Goal: Transaction & Acquisition: Purchase product/service

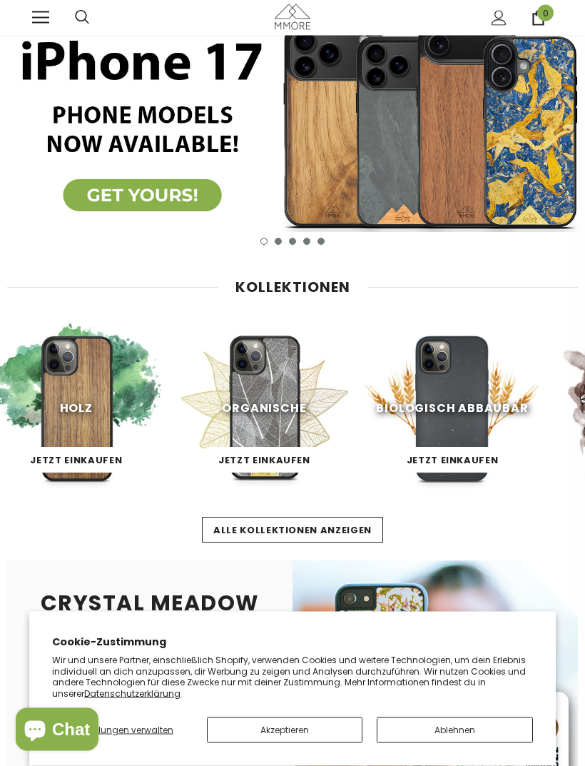
scroll to position [60, 0]
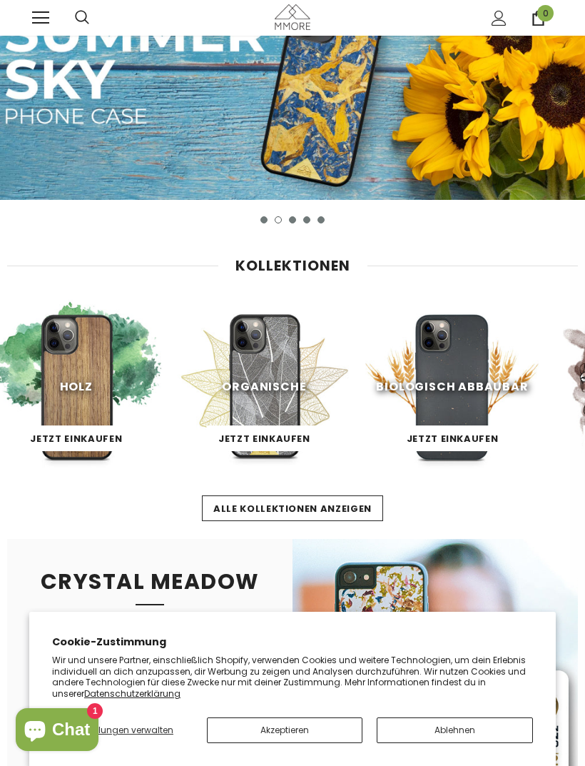
click at [450, 737] on button "Ablehnen" at bounding box center [455, 730] width 156 height 26
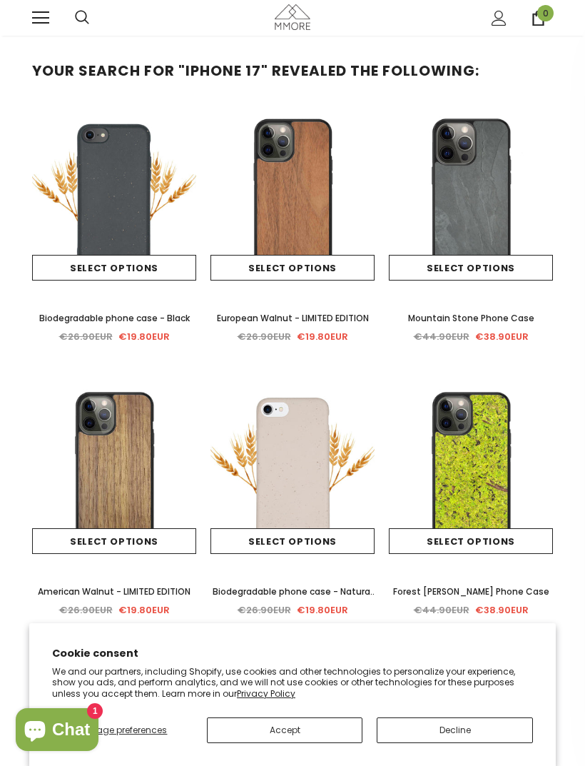
click at [46, 15] on link at bounding box center [40, 17] width 17 height 17
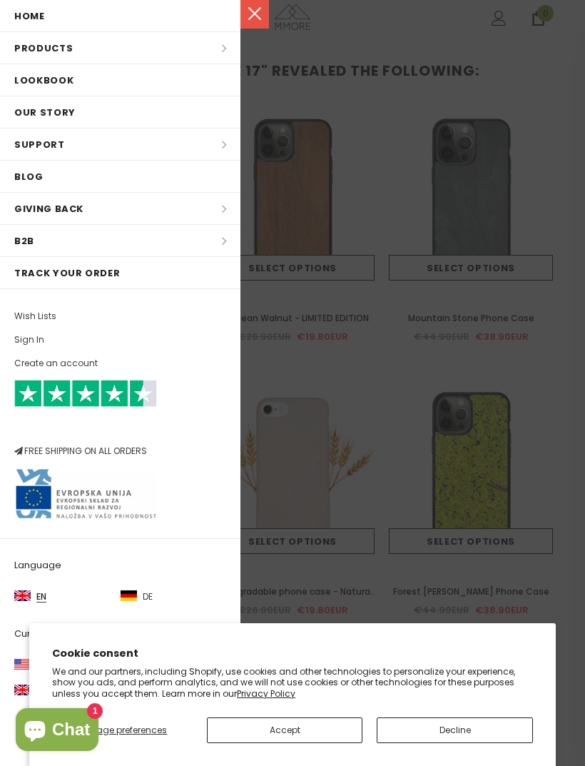
click at [134, 595] on img at bounding box center [129, 595] width 16 height 11
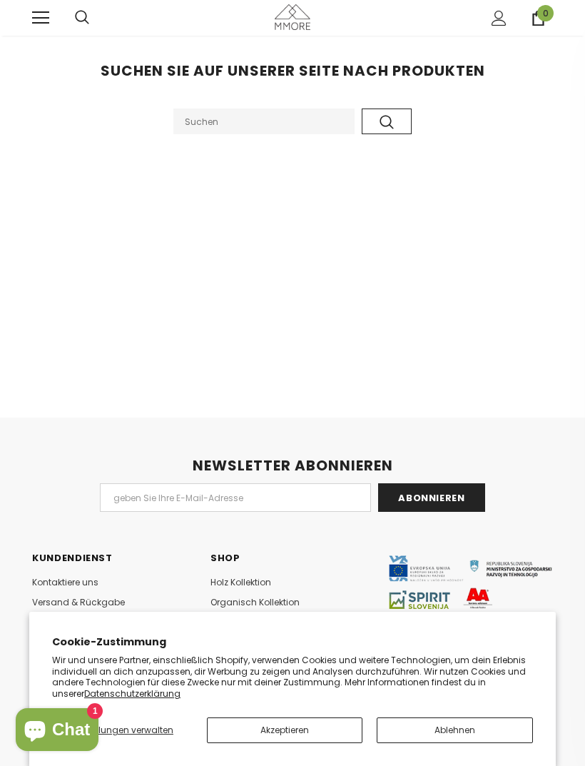
click at [280, 123] on input "Search Site" at bounding box center [263, 121] width 181 height 26
type input "iPhone 13 mini"
click at [387, 119] on icon "submit" at bounding box center [387, 122] width 14 height 14
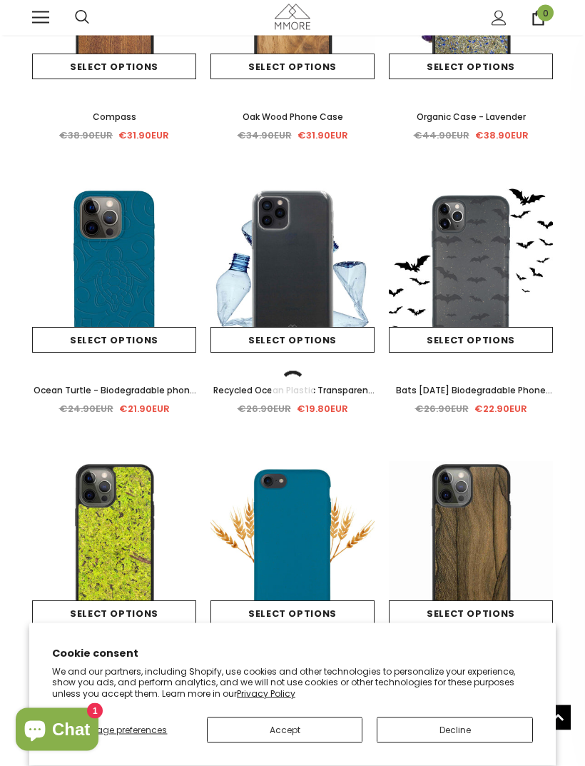
scroll to position [749, 0]
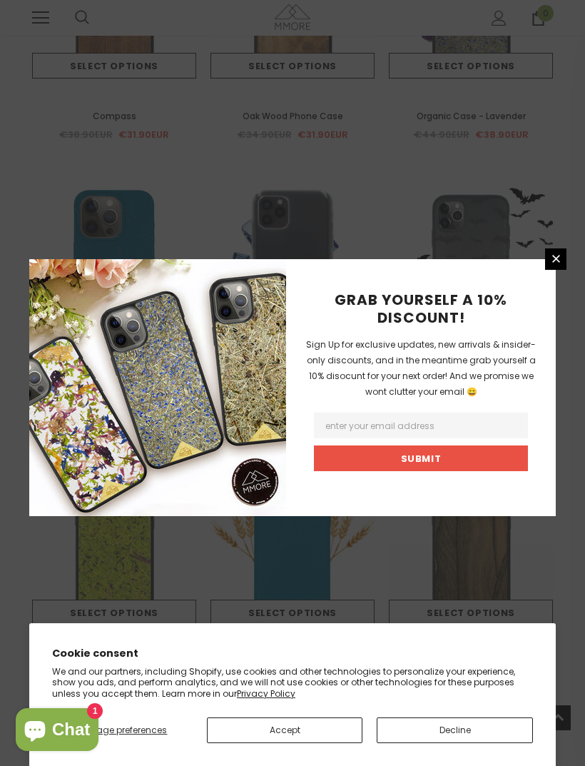
click at [549, 270] on link at bounding box center [555, 258] width 21 height 21
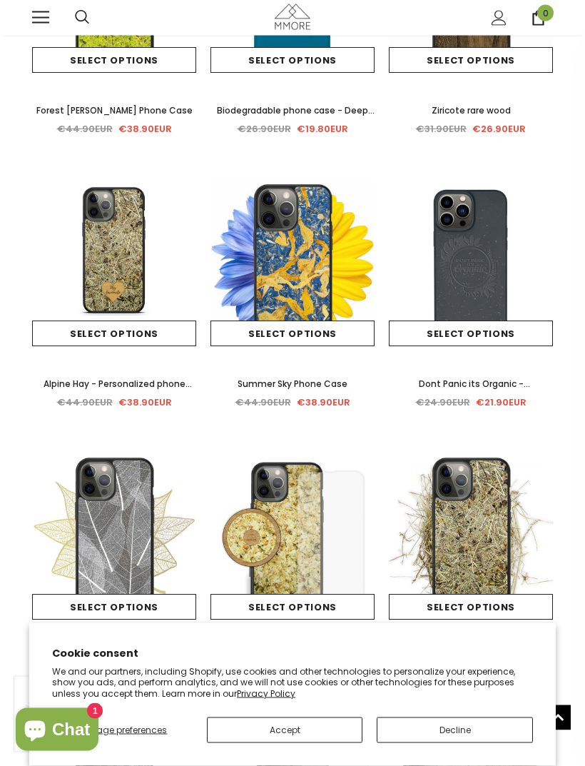
scroll to position [0, 0]
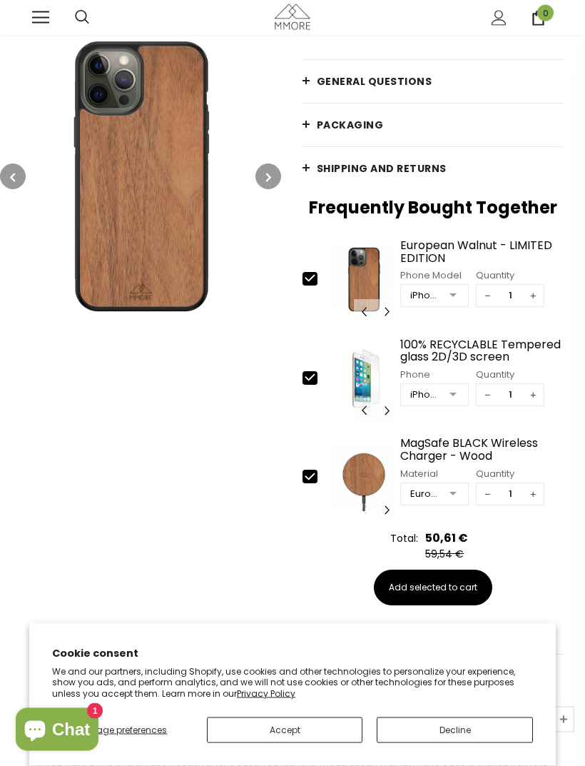
scroll to position [239, 0]
click at [310, 378] on icon at bounding box center [309, 377] width 9 height 6
type input "0"
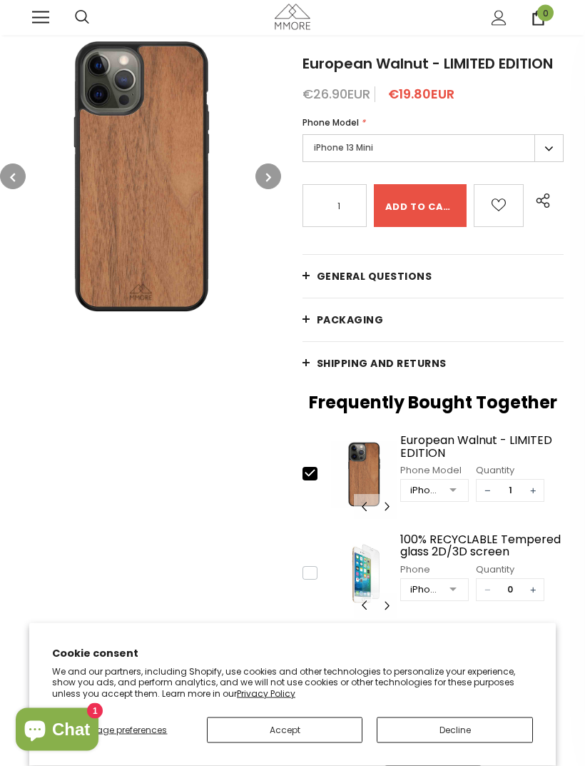
scroll to position [0, 0]
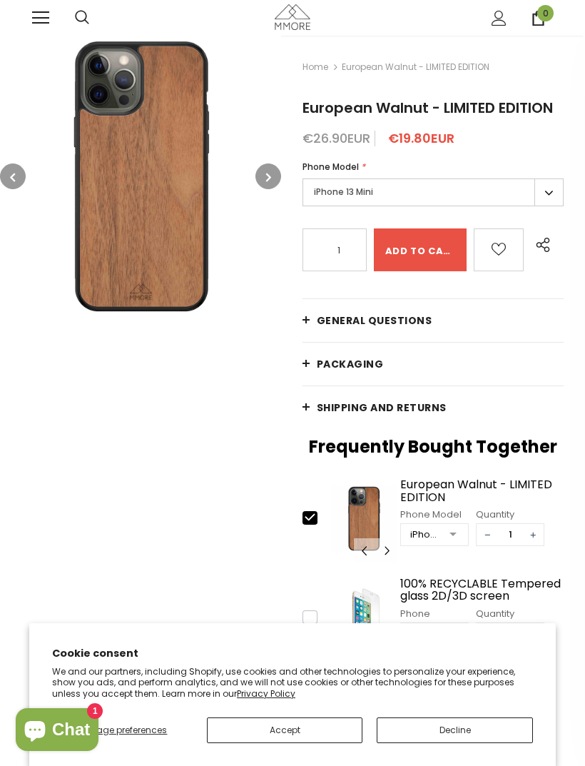
click at [267, 178] on icon "button" at bounding box center [268, 177] width 5 height 14
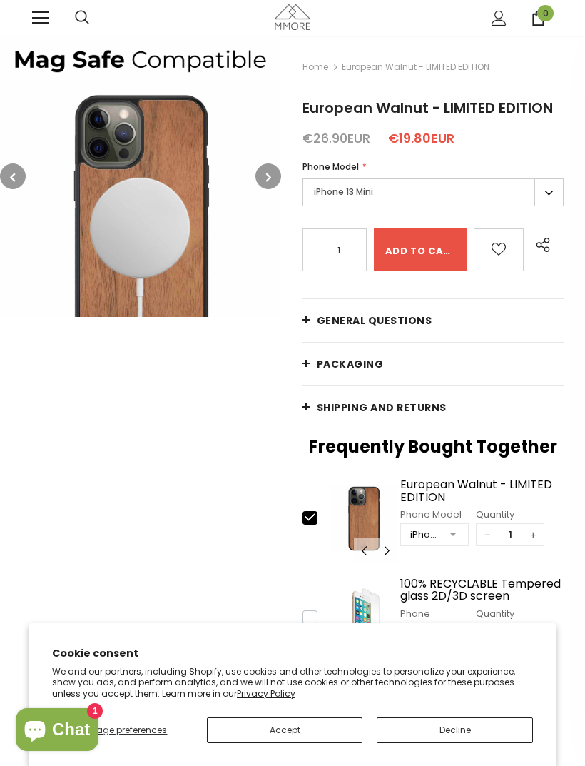
click at [270, 178] on icon "button" at bounding box center [268, 177] width 5 height 14
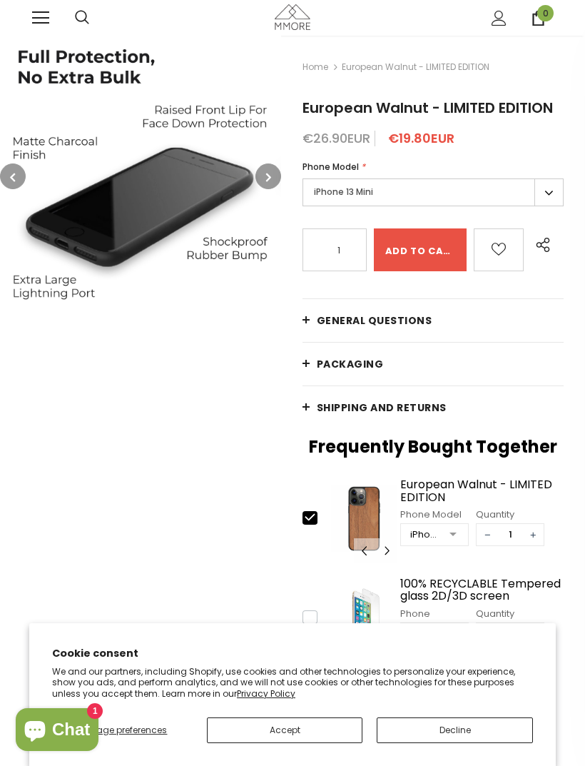
click at [272, 178] on button "button" at bounding box center [269, 176] width 26 height 26
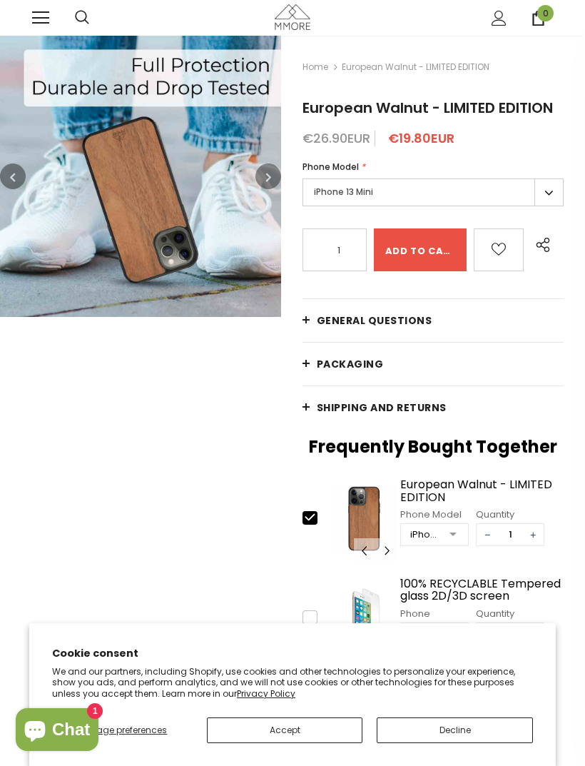
click at [266, 178] on icon "button" at bounding box center [268, 177] width 5 height 14
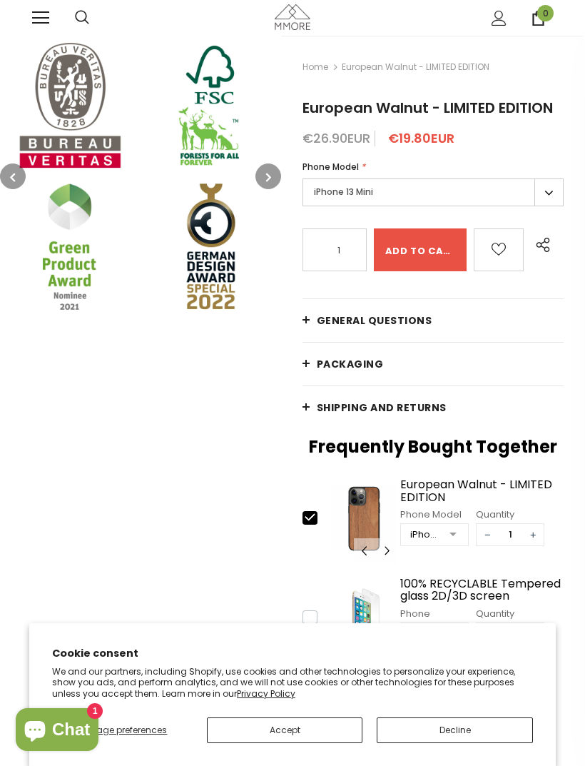
click at [6, 181] on button "button" at bounding box center [13, 176] width 26 height 26
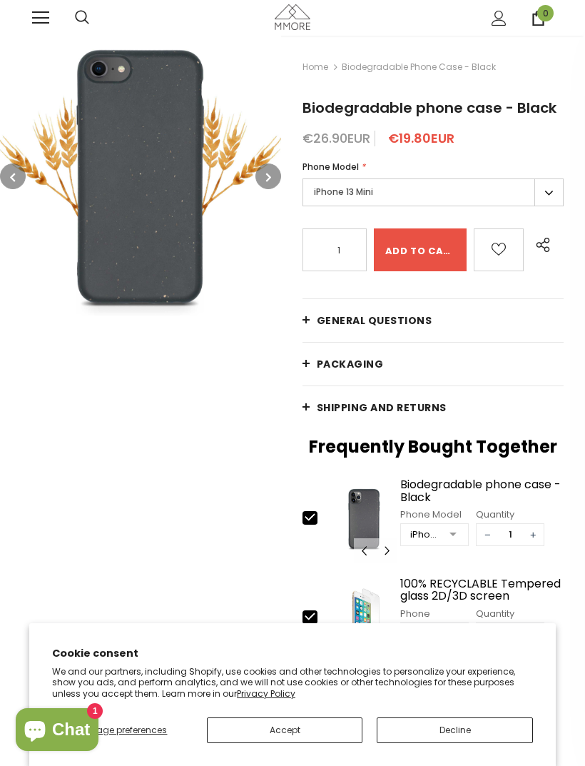
click at [508, 190] on label "iPhone 13 Mini" at bounding box center [433, 192] width 261 height 28
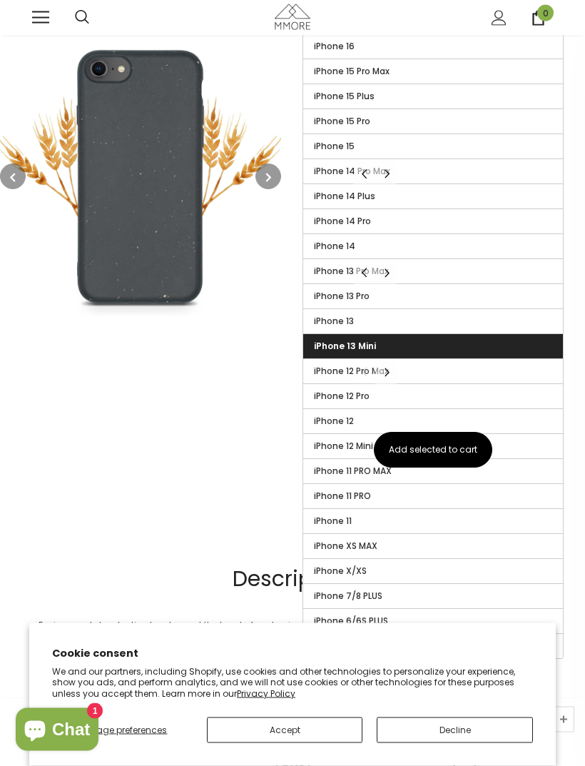
scroll to position [376, 0]
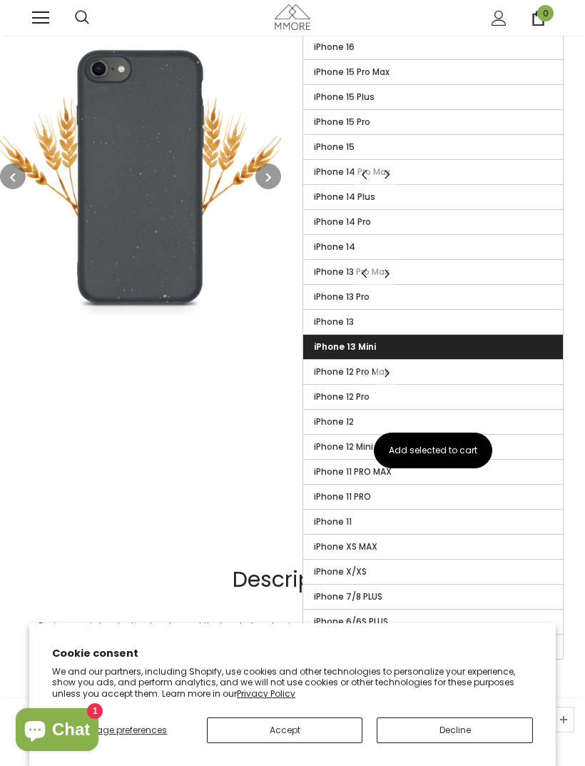
click at [350, 443] on span "iPhone 12 Mini" at bounding box center [343, 446] width 59 height 12
click at [0, 0] on input "iPhone 12 Mini" at bounding box center [0, 0] width 0 height 0
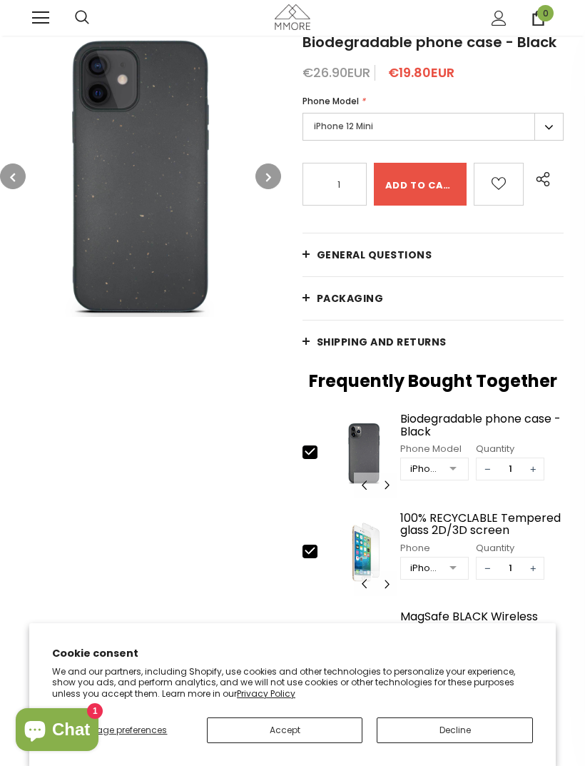
scroll to position [68, 0]
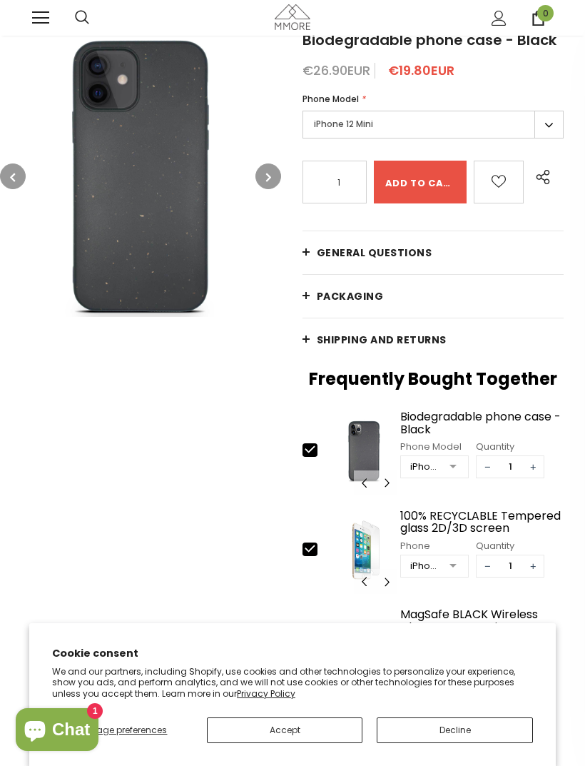
click at [500, 128] on label "iPhone 12 Mini" at bounding box center [433, 125] width 261 height 28
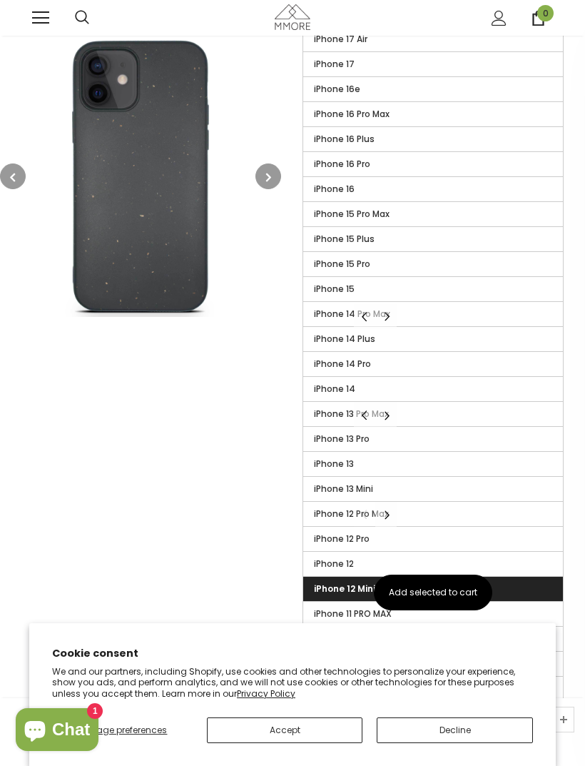
scroll to position [236, 0]
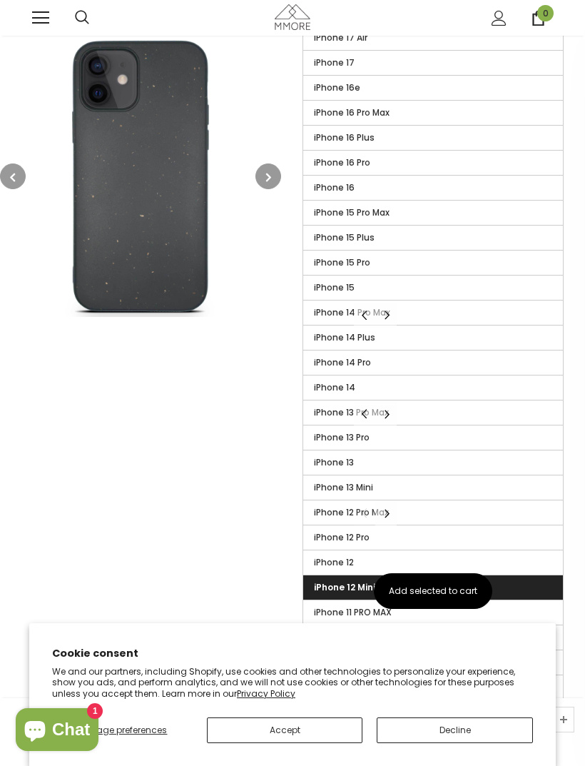
click at [395, 483] on label "iPhone 13 Mini" at bounding box center [433, 487] width 260 height 24
click at [0, 0] on input "iPhone 13 Mini" at bounding box center [0, 0] width 0 height 0
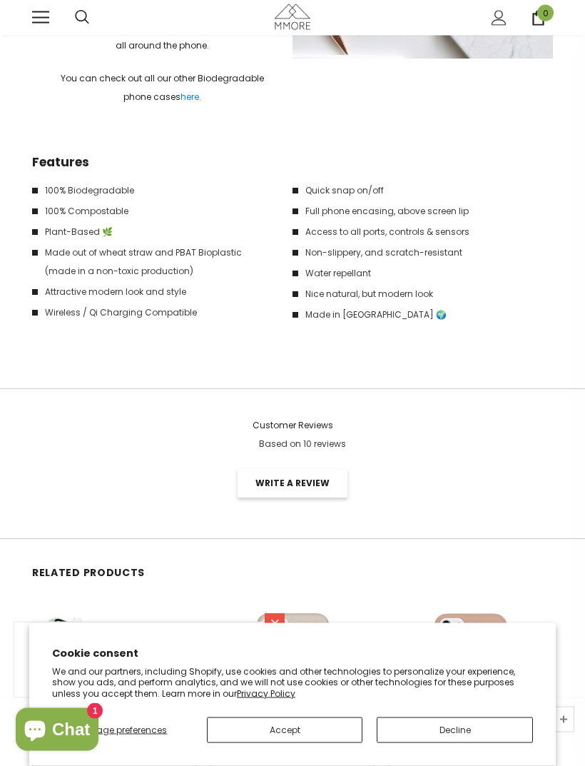
scroll to position [1921, 0]
